Goal: Information Seeking & Learning: Learn about a topic

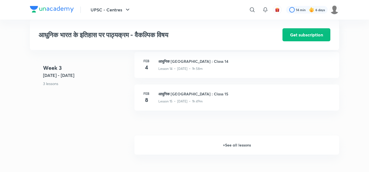
scroll to position [684, 0]
click at [225, 145] on h6 "+ See all lessons" at bounding box center [236, 145] width 204 height 19
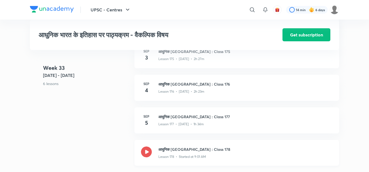
scroll to position [6825, 0]
click at [180, 149] on h3 "आधुनिक भारत : Class 178" at bounding box center [245, 150] width 174 height 6
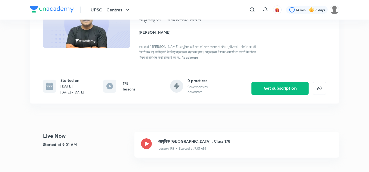
scroll to position [60, 0]
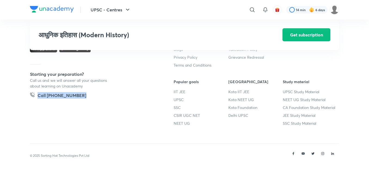
drag, startPoint x: 80, startPoint y: 95, endPoint x: 26, endPoint y: 93, distance: 53.6
click at [26, 94] on footer "Unacademy is India’s largest online learning platform. Download our apps to sta…" at bounding box center [184, 81] width 369 height 181
click at [28, 101] on footer "Unacademy is India’s largest online learning platform. Download our apps to sta…" at bounding box center [184, 81] width 369 height 181
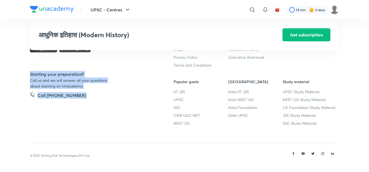
drag, startPoint x: 80, startPoint y: 94, endPoint x: 26, endPoint y: 71, distance: 59.4
click at [26, 71] on footer "Unacademy is India’s largest online learning platform. Download our apps to sta…" at bounding box center [184, 81] width 369 height 181
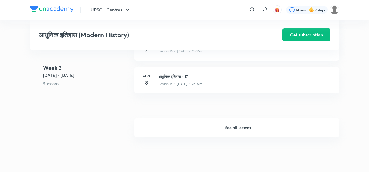
scroll to position [763, 0]
click at [232, 126] on h6 "+ See all lessons" at bounding box center [236, 127] width 204 height 19
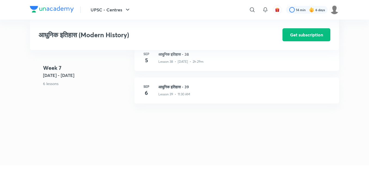
scroll to position [1588, 0]
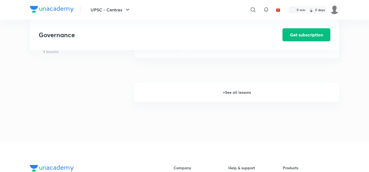
scroll to position [725, 0]
click at [224, 91] on h6 "+ See all lessons" at bounding box center [236, 92] width 204 height 19
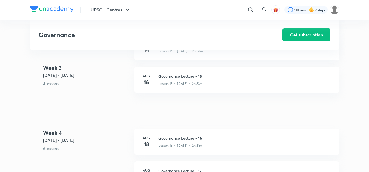
scroll to position [671, 0]
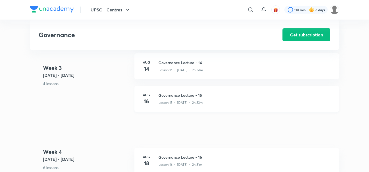
click at [185, 96] on h3 "Governance Lecture - 15" at bounding box center [245, 95] width 174 height 6
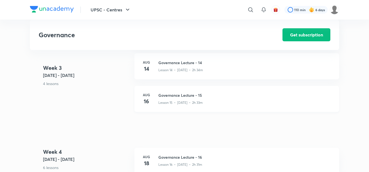
click at [185, 96] on h3 "Governance Lecture - 15" at bounding box center [245, 95] width 174 height 6
click at [181, 93] on h3 "Governance Lecture - 15" at bounding box center [245, 95] width 174 height 6
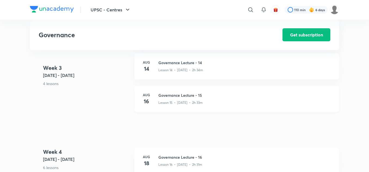
click at [181, 93] on h3 "Governance Lecture - 15" at bounding box center [245, 95] width 174 height 6
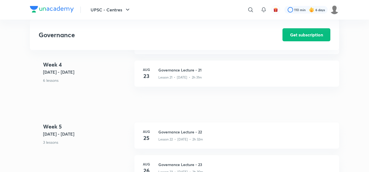
scroll to position [922, 0]
click at [177, 132] on h3 "Governance Lecture - 22" at bounding box center [245, 132] width 174 height 6
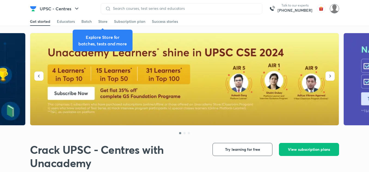
click at [335, 6] on img at bounding box center [333, 8] width 9 height 9
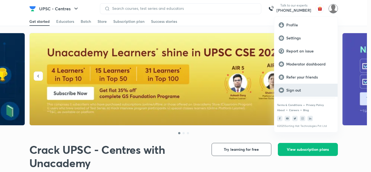
click at [297, 88] on p "Sign out" at bounding box center [309, 90] width 47 height 5
